Goal: Task Accomplishment & Management: Manage account settings

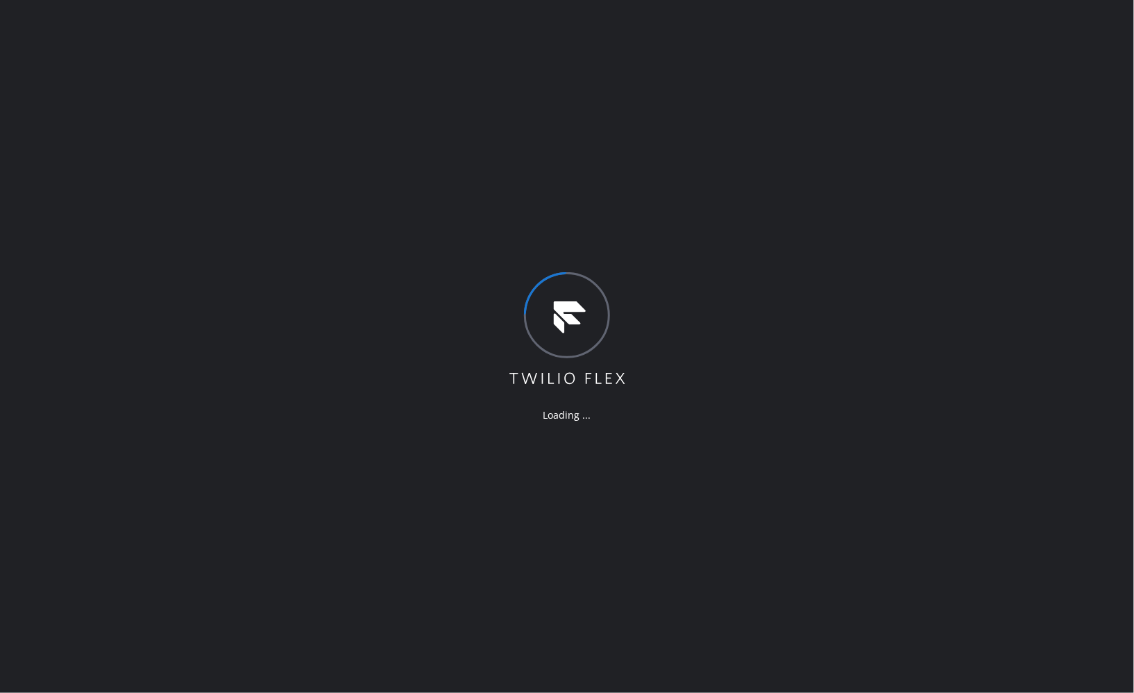
click at [598, 206] on div "Loading ..." at bounding box center [567, 346] width 1134 height 693
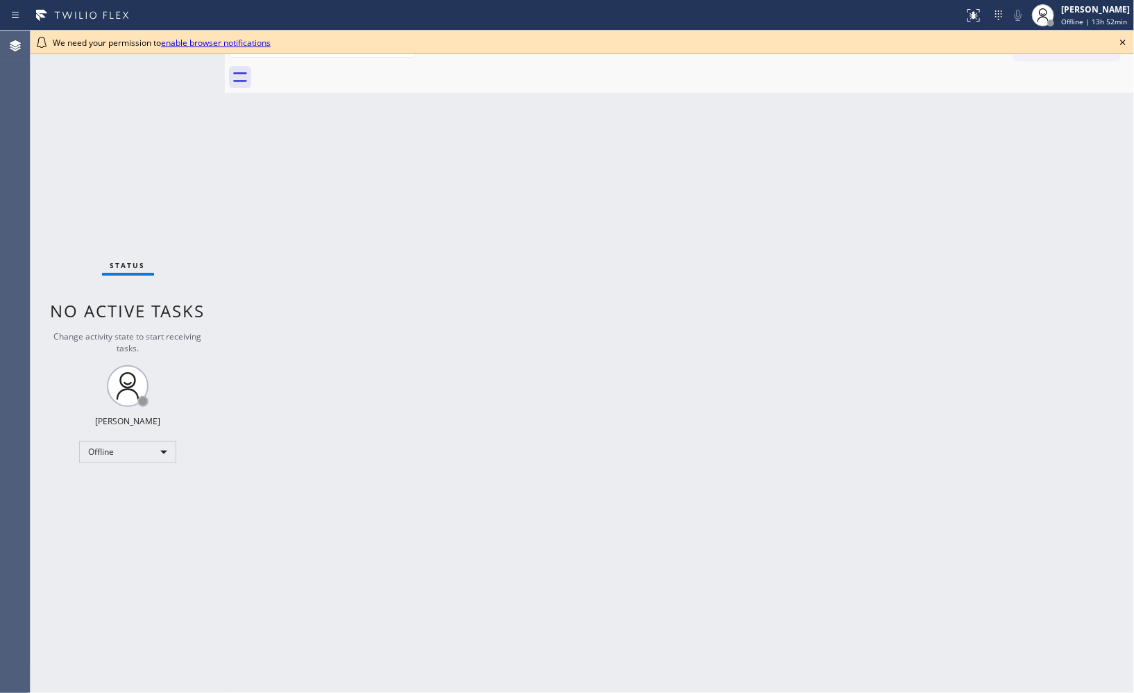
click at [1123, 42] on icon at bounding box center [1123, 43] width 6 height 6
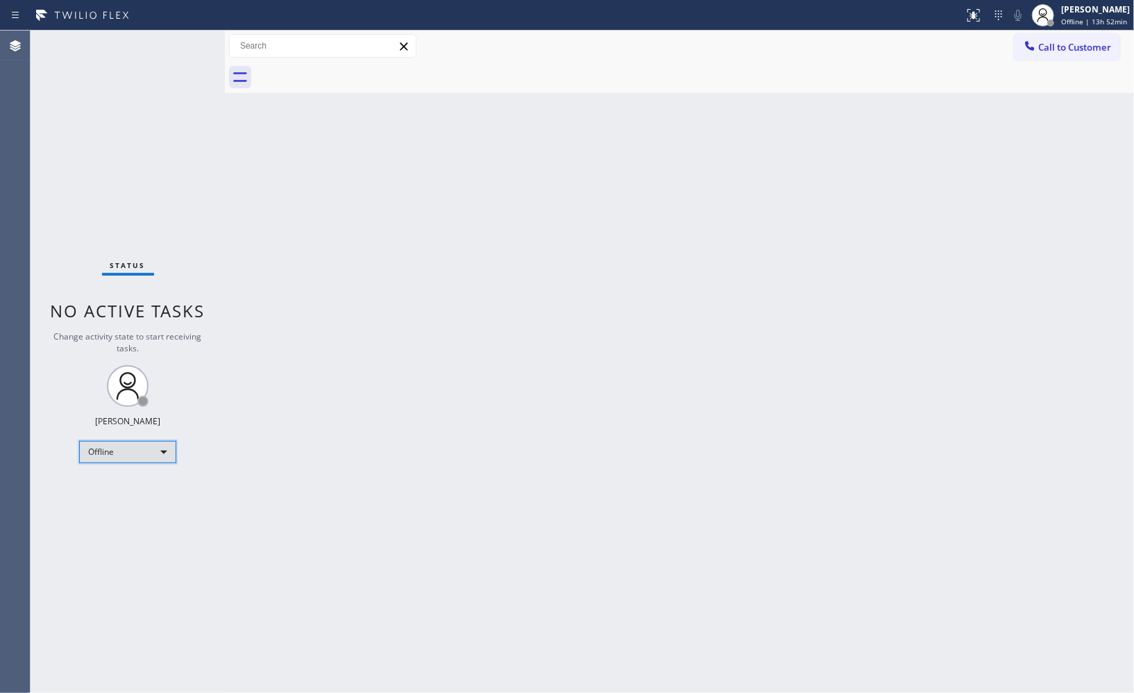
click at [167, 458] on div "Offline" at bounding box center [127, 452] width 97 height 22
click at [106, 509] on li "Unavailable" at bounding box center [127, 506] width 94 height 17
click at [621, 521] on div "Back to Dashboard Change Sender ID Customers Technicians Select a contact Outbo…" at bounding box center [679, 362] width 909 height 662
click at [842, 170] on div "Back to Dashboard Change Sender ID Customers Technicians Select a contact Outbo…" at bounding box center [679, 362] width 909 height 662
drag, startPoint x: 809, startPoint y: 289, endPoint x: 794, endPoint y: 283, distance: 16.5
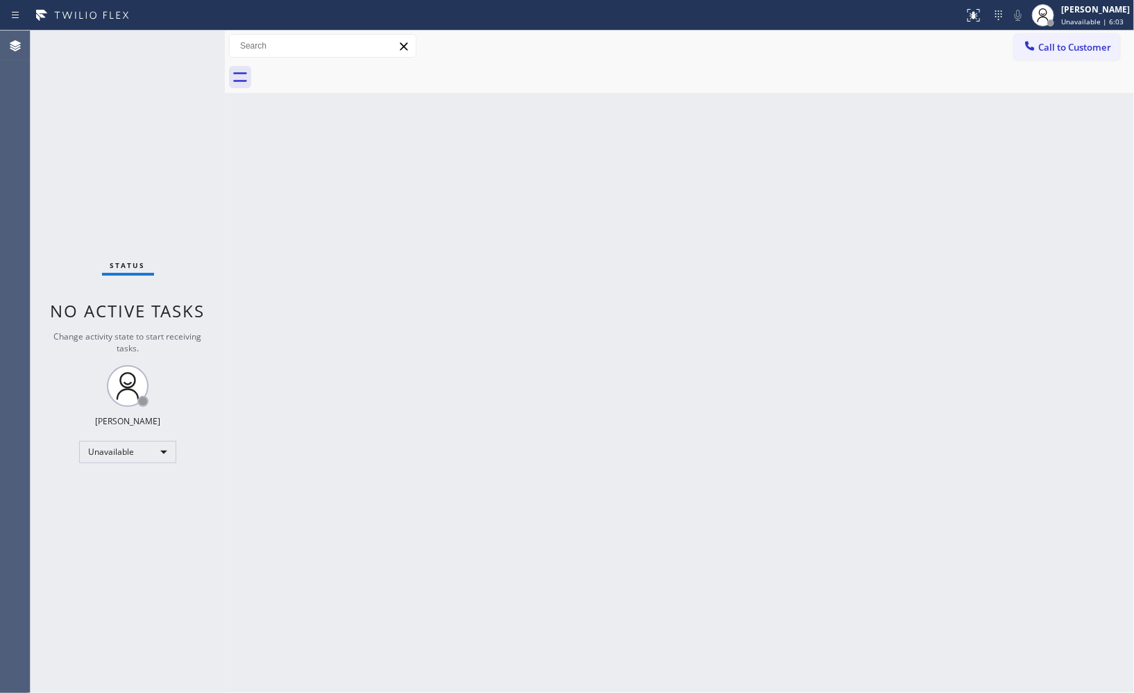
click at [809, 289] on div "Back to Dashboard Change Sender ID Customers Technicians Select a contact Outbo…" at bounding box center [679, 362] width 909 height 662
click at [357, 449] on div "Back to Dashboard Change Sender ID Customers Technicians Select a contact Outbo…" at bounding box center [679, 362] width 909 height 662
drag, startPoint x: 741, startPoint y: 144, endPoint x: 484, endPoint y: 3, distance: 293.6
click at [714, 124] on div "Back to Dashboard Change Sender ID Customers Technicians Select a contact Outbo…" at bounding box center [679, 362] width 909 height 662
